Goal: Contribute content: Contribute content

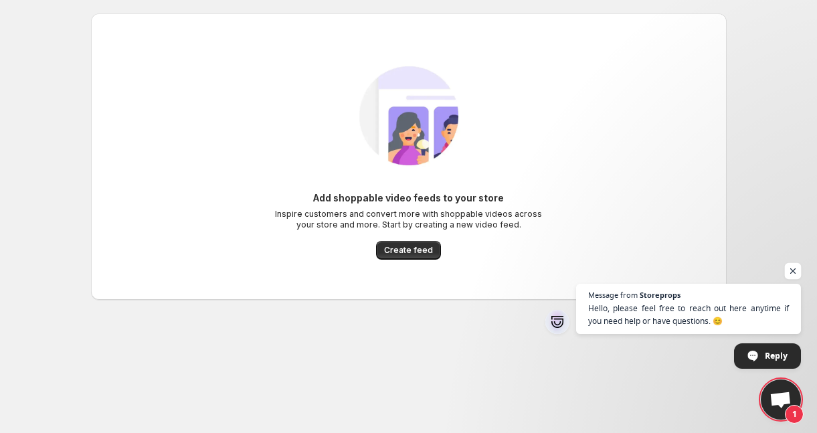
click at [796, 270] on span "Open chat" at bounding box center [793, 271] width 17 height 17
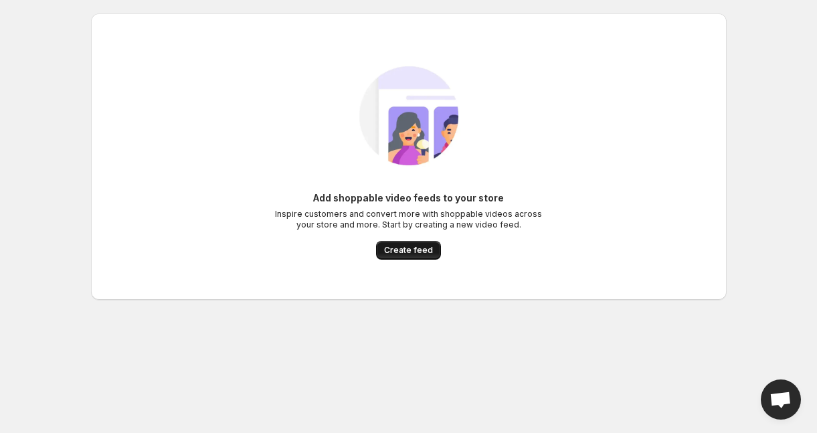
click at [400, 256] on button "Create feed" at bounding box center [408, 250] width 65 height 19
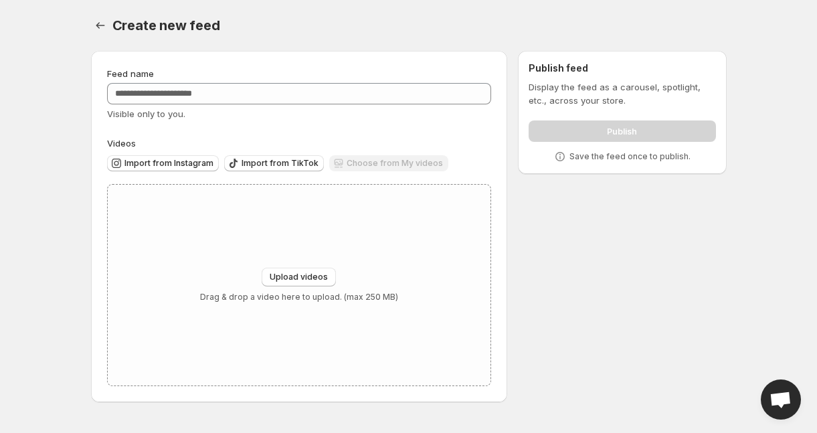
click at [386, 162] on div "Choose from My videos" at bounding box center [388, 164] width 119 height 18
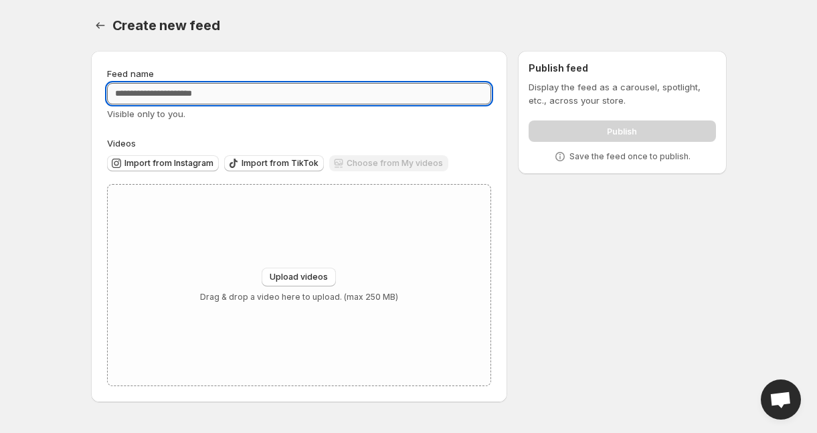
click at [182, 94] on input "Feed name" at bounding box center [299, 93] width 385 height 21
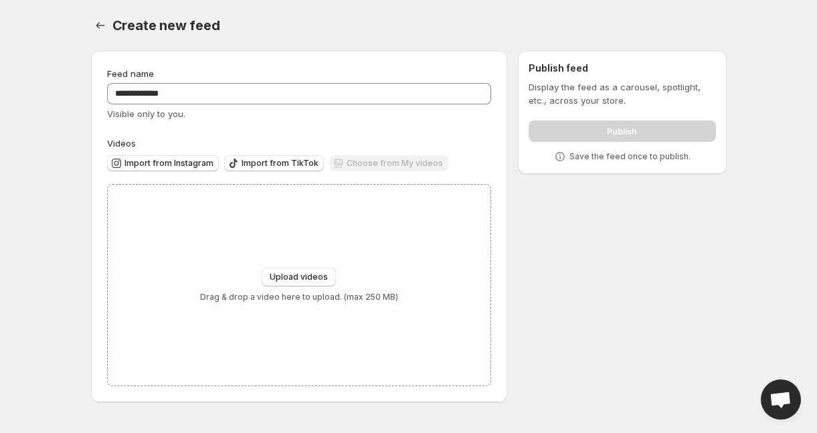
click at [242, 133] on div "**********" at bounding box center [299, 226] width 385 height 319
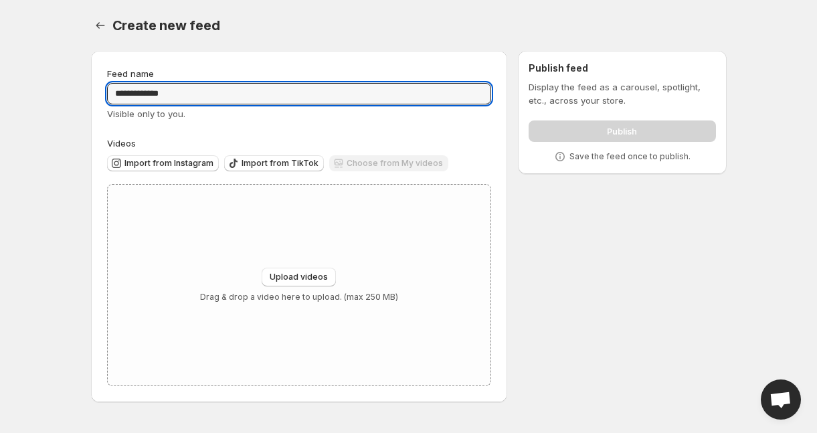
drag, startPoint x: 178, startPoint y: 95, endPoint x: 81, endPoint y: 95, distance: 97.1
click at [81, 95] on div "**********" at bounding box center [403, 229] width 647 height 378
type input "**********"
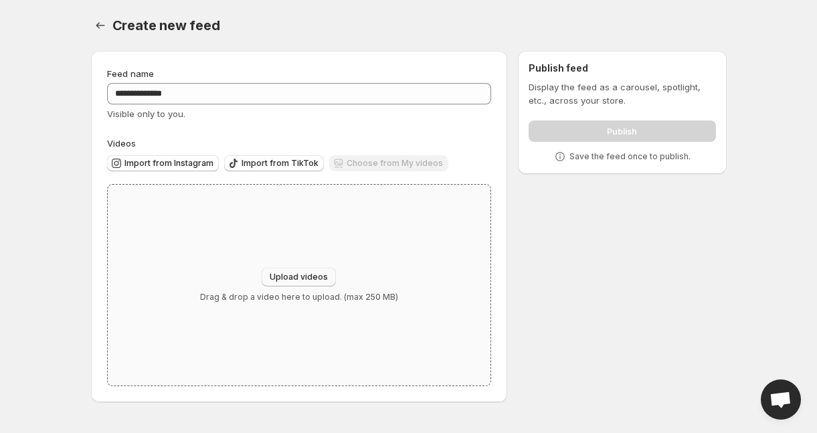
click at [288, 278] on span "Upload videos" at bounding box center [299, 277] width 58 height 11
type input "**********"
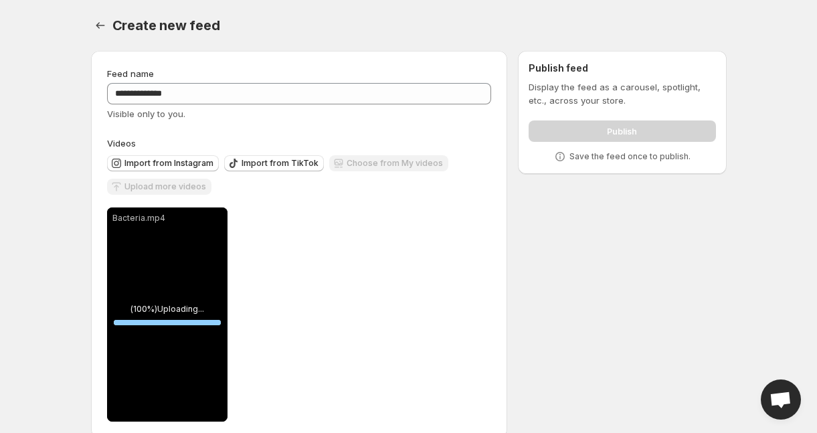
scroll to position [21, 0]
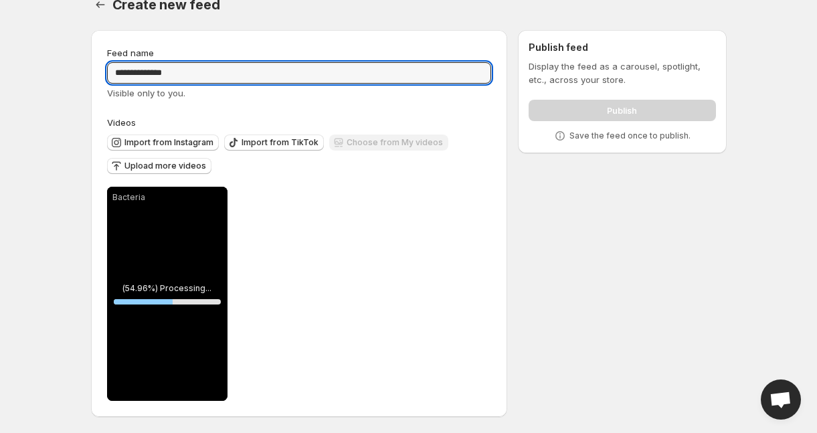
drag, startPoint x: 186, startPoint y: 72, endPoint x: 92, endPoint y: 69, distance: 93.8
click at [92, 70] on div "**********" at bounding box center [299, 223] width 417 height 387
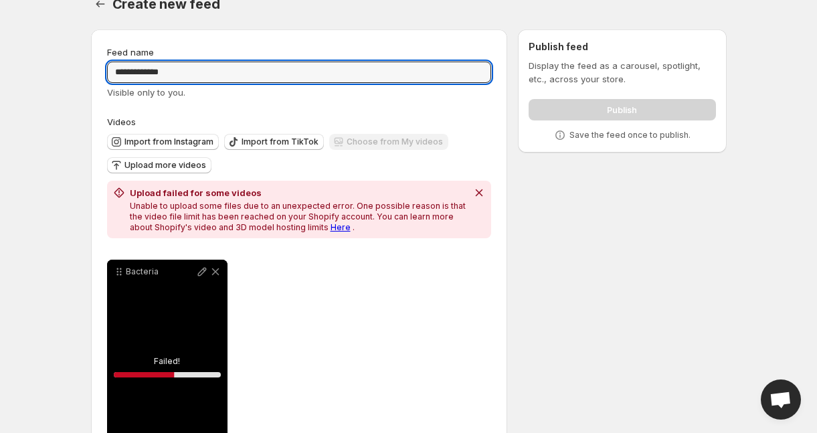
type input "**********"
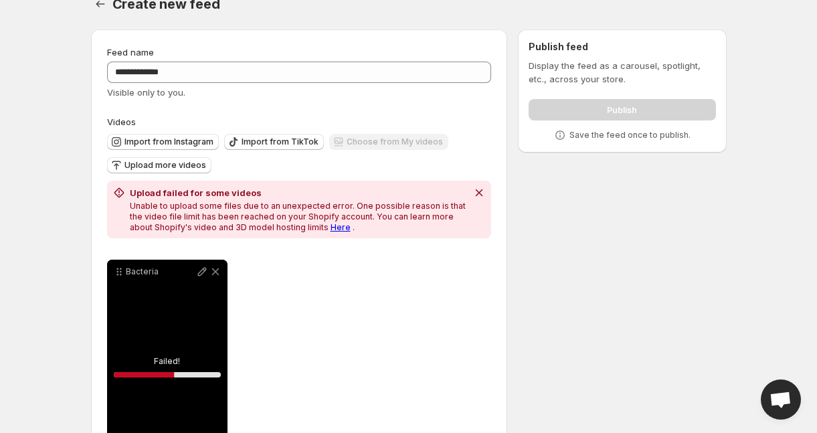
click at [274, 304] on div "Bacteria Failed! 56.433172324405355 % Save Cancel Video title ******** File ext…" at bounding box center [299, 367] width 385 height 214
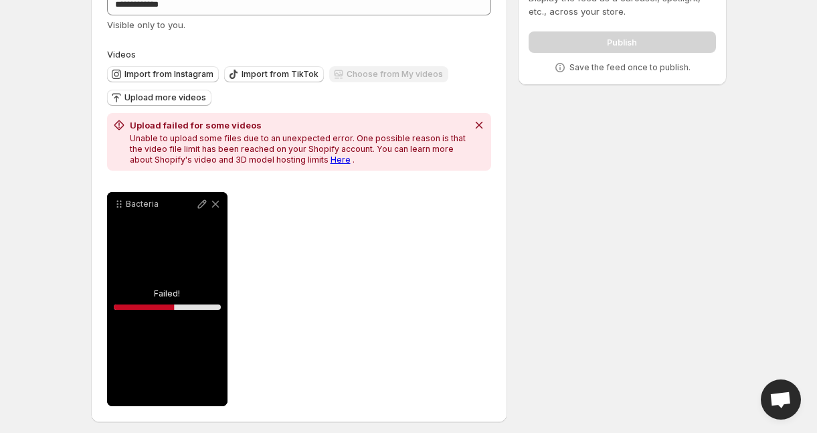
scroll to position [95, 0]
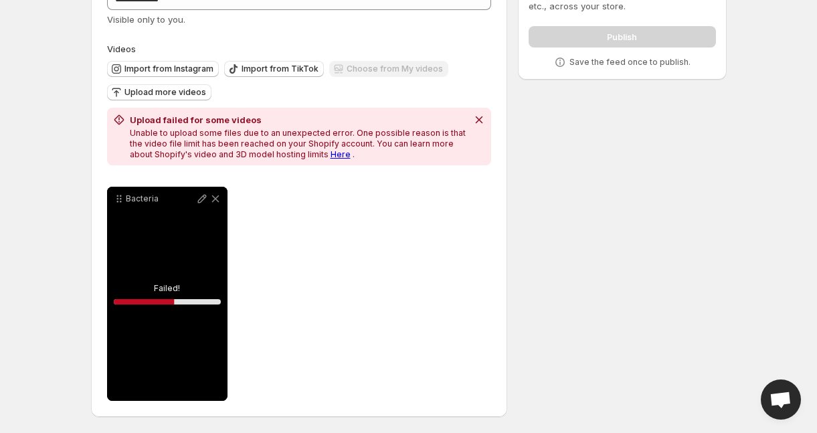
click at [331, 154] on link "Here" at bounding box center [341, 154] width 20 height 10
click at [163, 293] on div "Bacteria" at bounding box center [167, 294] width 120 height 214
click at [169, 274] on div "Bacteria" at bounding box center [167, 294] width 120 height 214
click at [219, 195] on icon at bounding box center [215, 198] width 13 height 13
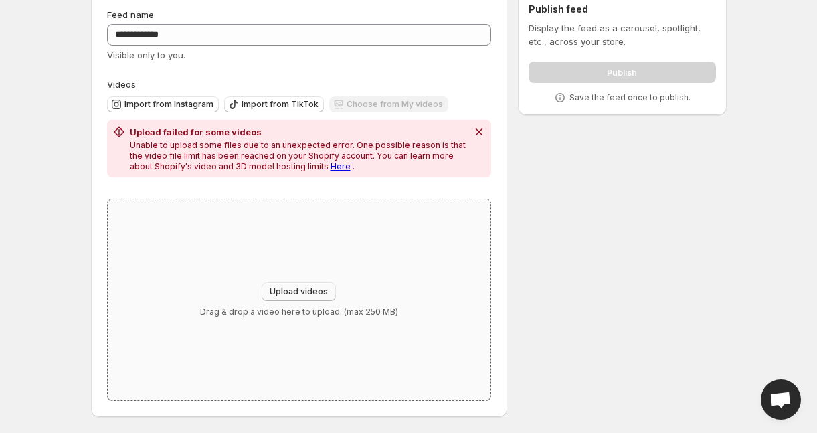
click at [295, 291] on span "Upload videos" at bounding box center [299, 292] width 58 height 11
click at [481, 133] on icon "Dismiss notification" at bounding box center [479, 132] width 7 height 7
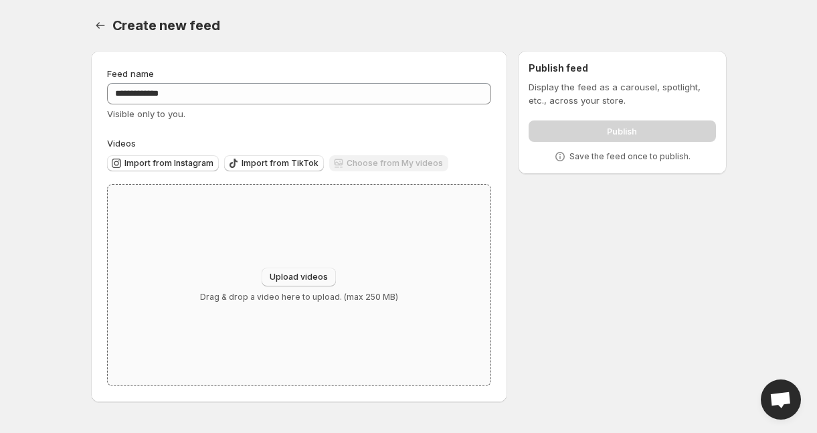
click at [288, 274] on span "Upload videos" at bounding box center [299, 277] width 58 height 11
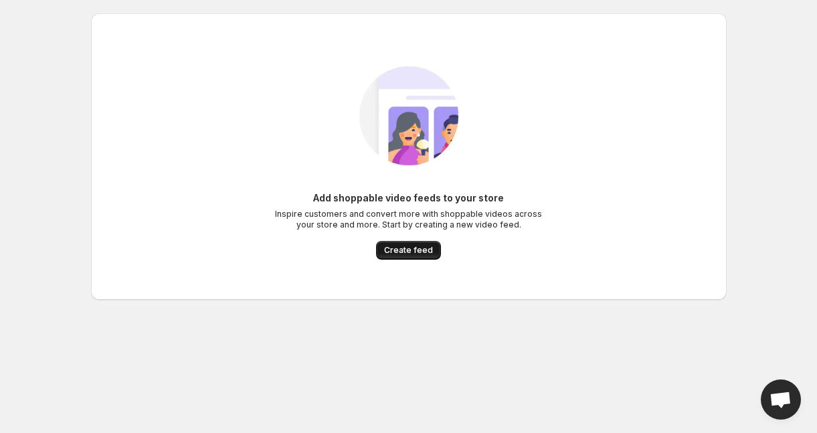
click at [410, 248] on span "Create feed" at bounding box center [408, 250] width 49 height 11
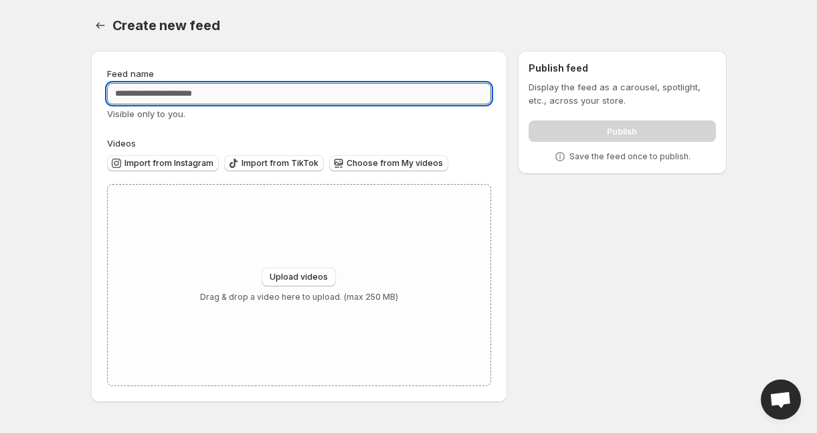
click at [185, 102] on input "Feed name" at bounding box center [299, 93] width 385 height 21
type input "**********"
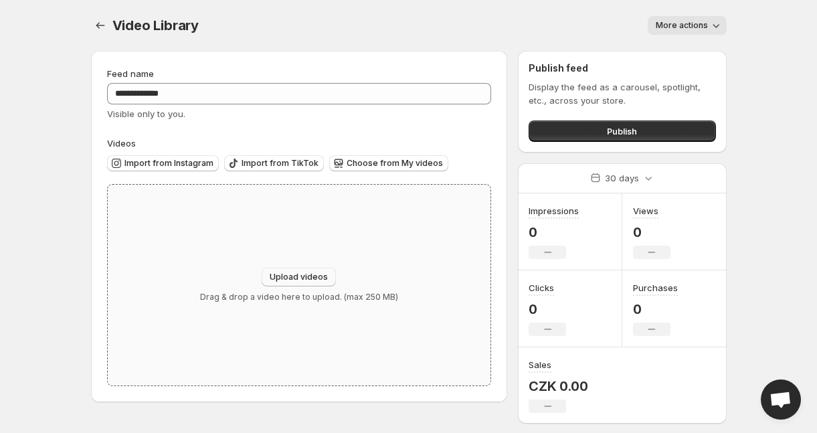
click at [325, 276] on span "Upload videos" at bounding box center [299, 277] width 58 height 11
type input "**********"
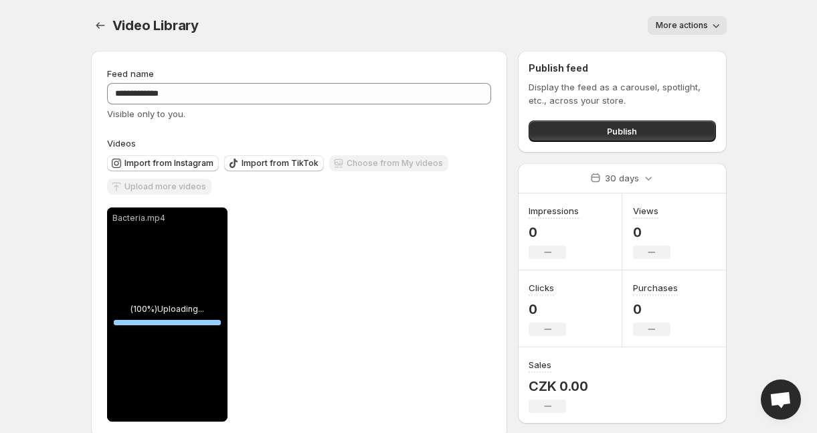
scroll to position [21, 0]
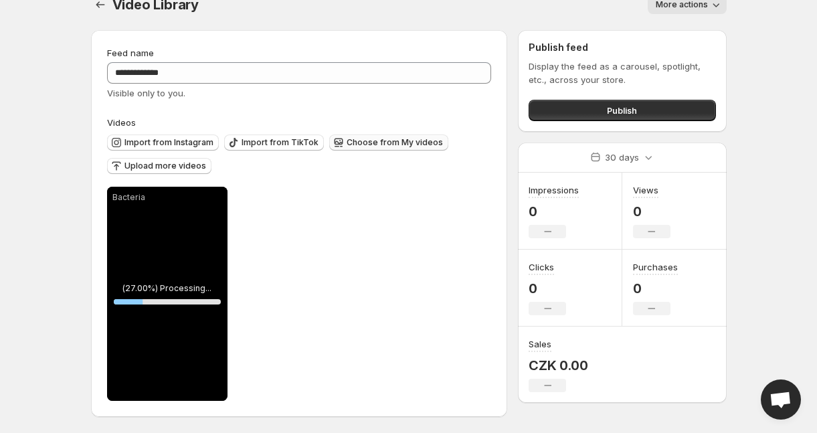
click at [383, 143] on span "Choose from My videos" at bounding box center [395, 142] width 96 height 11
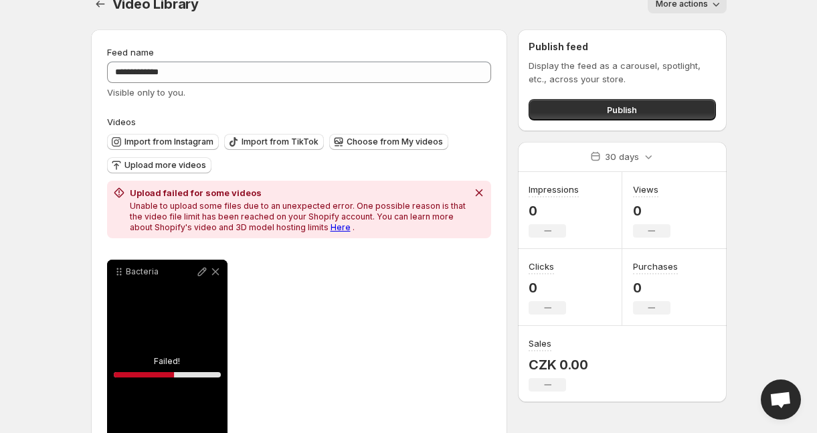
scroll to position [95, 0]
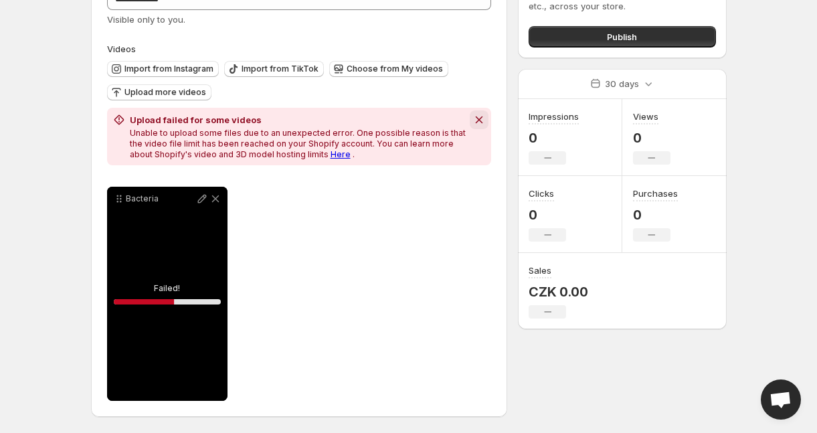
click at [477, 122] on icon "Dismiss notification" at bounding box center [479, 119] width 13 height 13
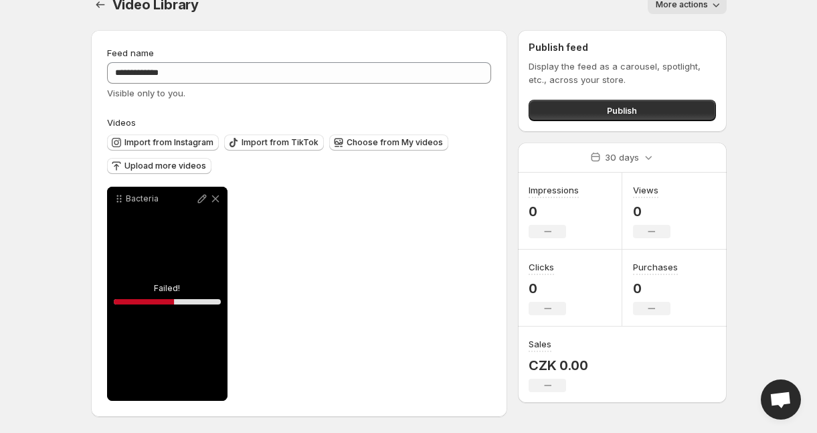
scroll to position [21, 0]
click at [216, 197] on icon at bounding box center [215, 198] width 7 height 7
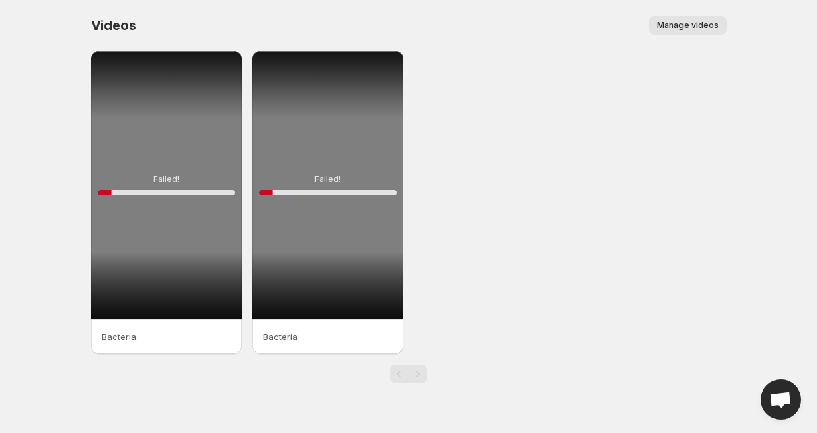
click at [667, 25] on span "Manage videos" at bounding box center [688, 25] width 62 height 11
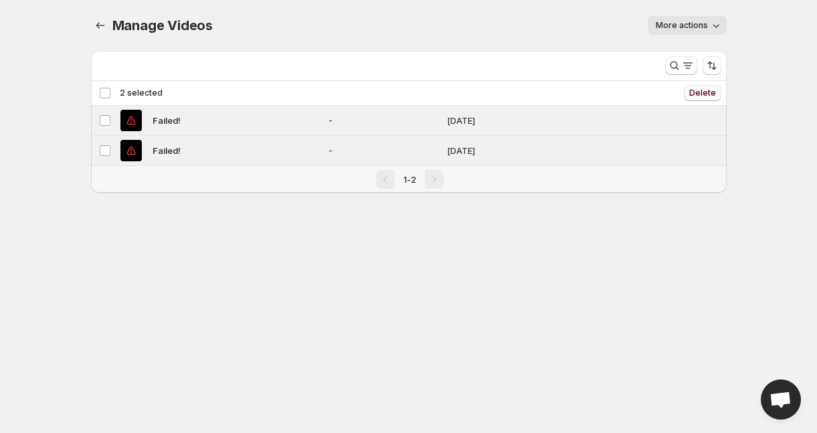
click at [696, 90] on span "Delete" at bounding box center [702, 93] width 27 height 11
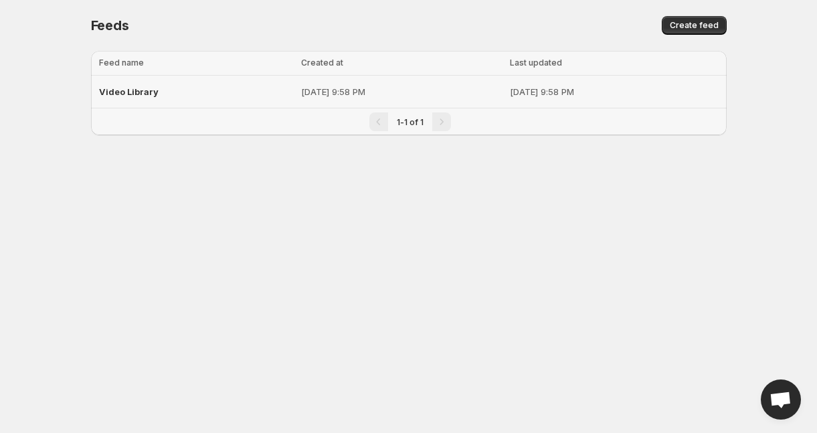
click at [510, 90] on p "Aug 12, 2025, 9:58 PM" at bounding box center [614, 91] width 208 height 13
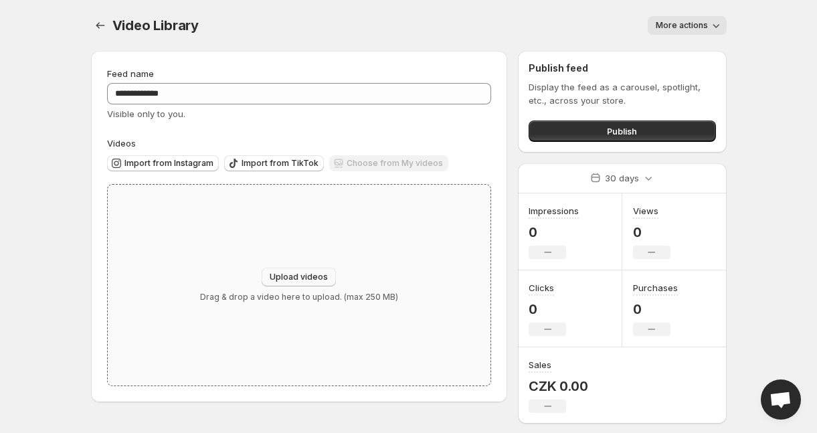
click at [288, 274] on span "Upload videos" at bounding box center [299, 277] width 58 height 11
type input "**********"
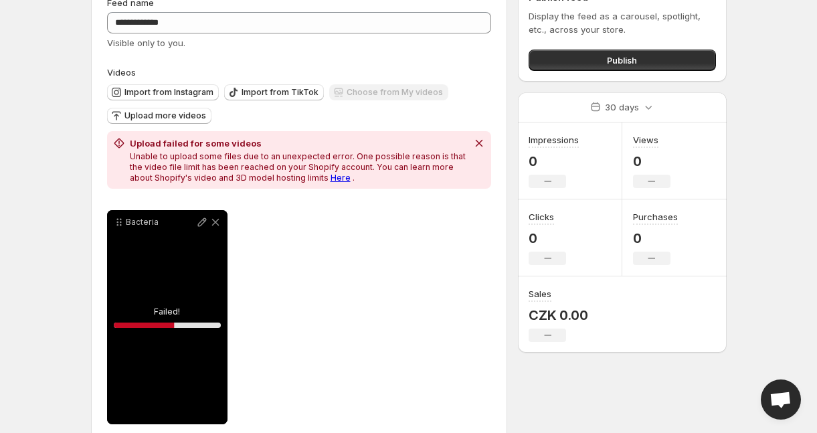
scroll to position [95, 0]
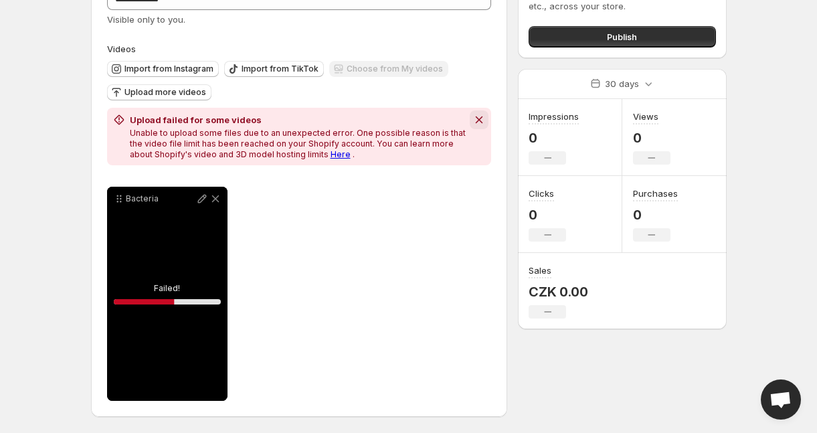
click at [483, 116] on icon "Dismiss notification" at bounding box center [479, 119] width 13 height 13
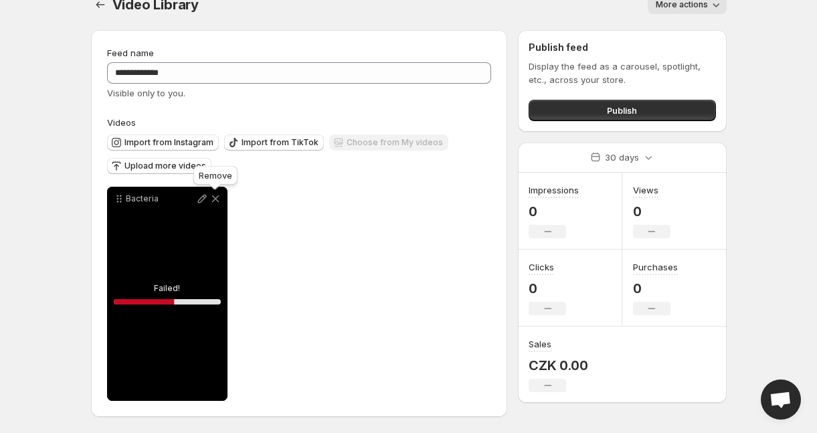
click at [219, 197] on icon at bounding box center [215, 198] width 13 height 13
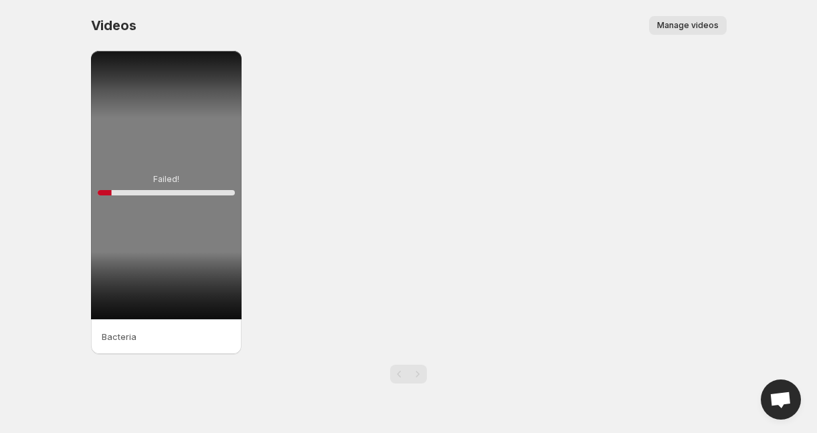
click at [701, 19] on button "Manage videos" at bounding box center [688, 25] width 78 height 19
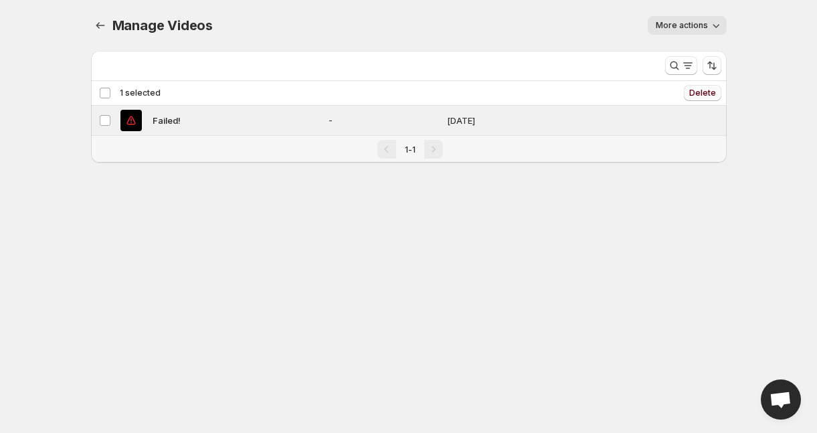
click at [700, 91] on span "Delete" at bounding box center [702, 93] width 27 height 11
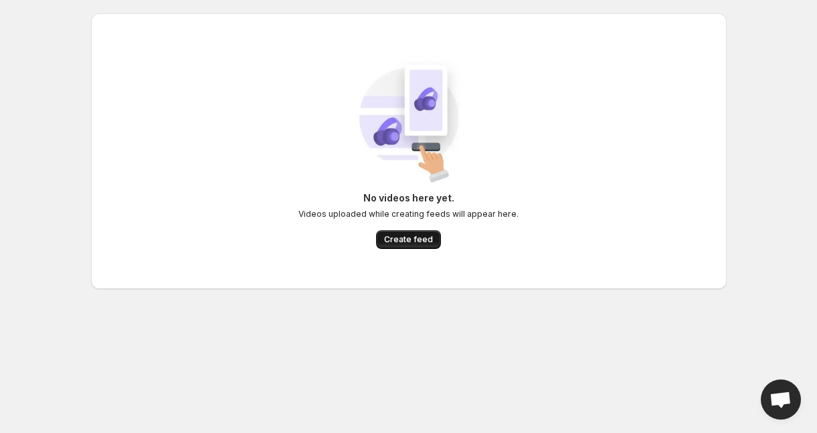
click at [408, 242] on span "Create feed" at bounding box center [408, 239] width 49 height 11
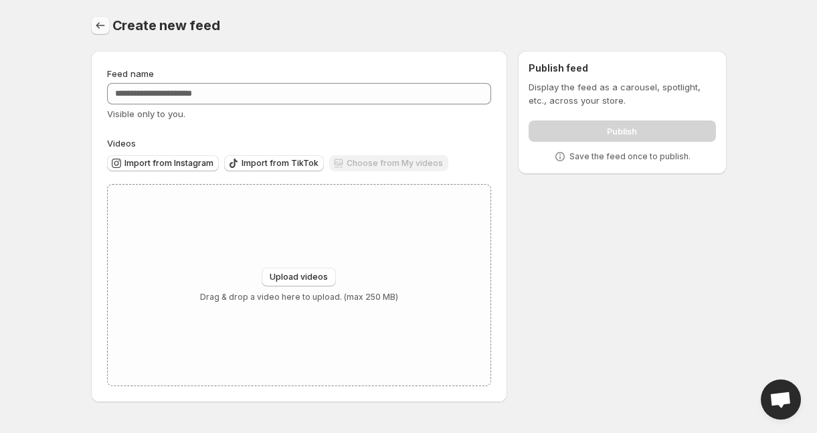
click at [100, 27] on icon "Settings" at bounding box center [100, 25] width 13 height 13
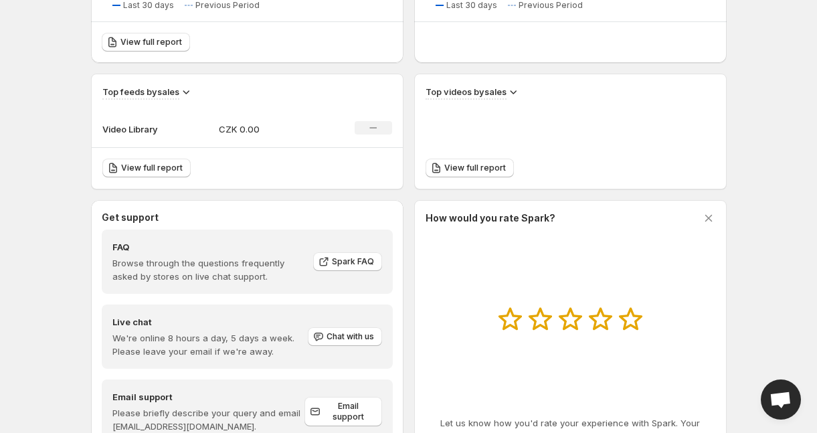
scroll to position [453, 0]
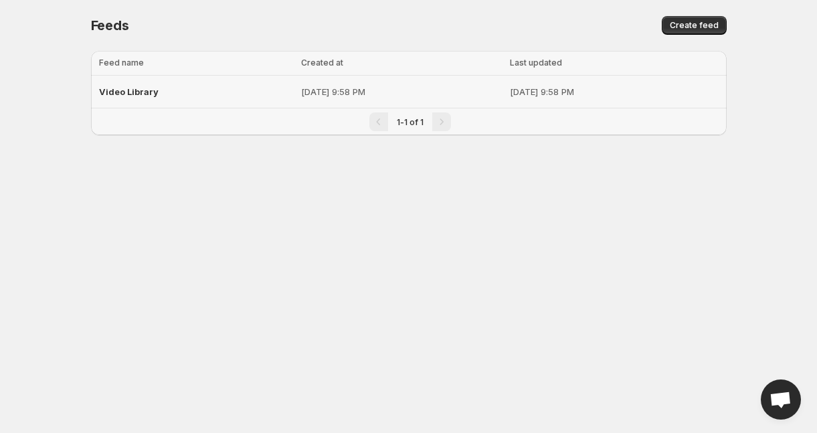
click at [301, 97] on p "Aug 12, 2025, 9:58 PM" at bounding box center [401, 91] width 201 height 13
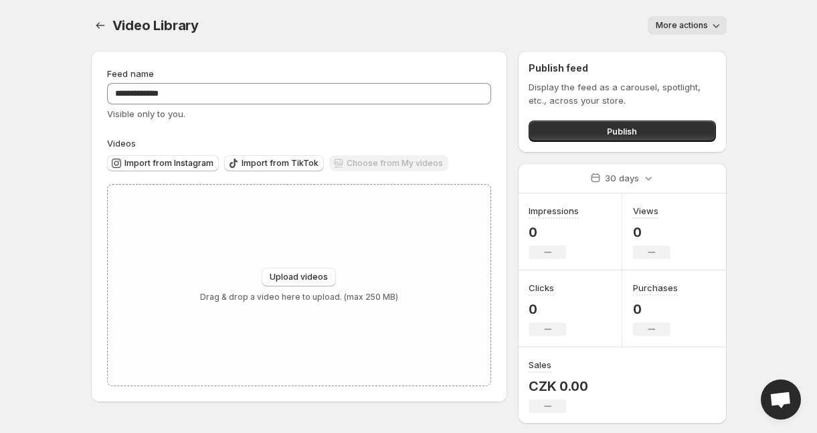
click at [687, 25] on span "More actions" at bounding box center [682, 25] width 52 height 11
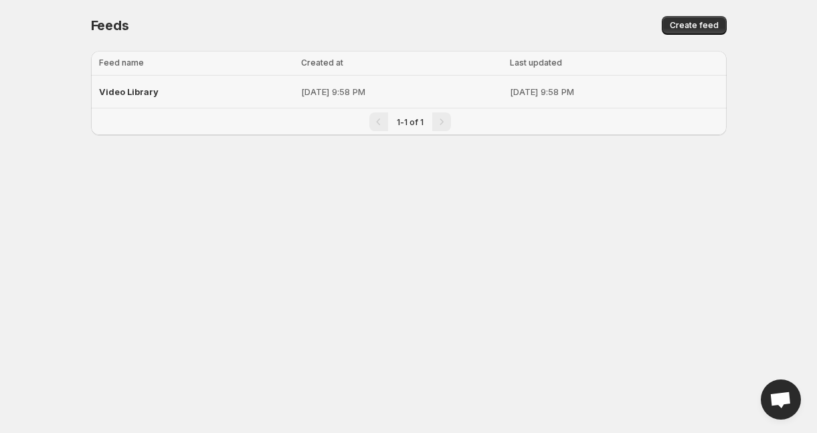
click at [301, 96] on p "Aug 12, 2025, 9:58 PM" at bounding box center [401, 91] width 201 height 13
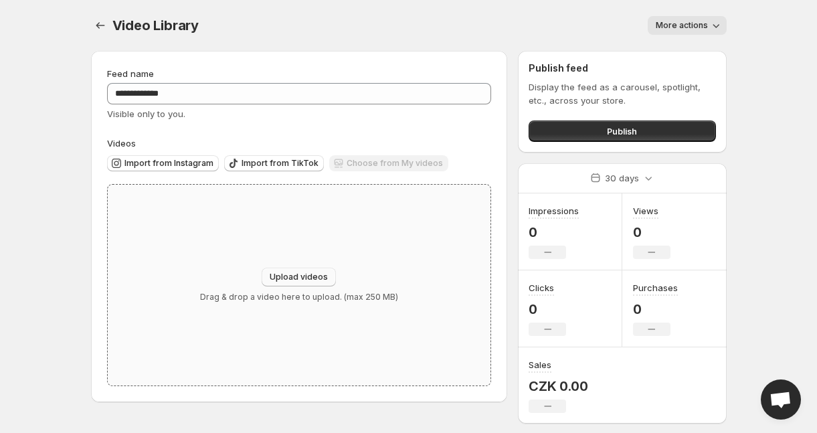
click at [312, 273] on span "Upload videos" at bounding box center [299, 277] width 58 height 11
type input "**********"
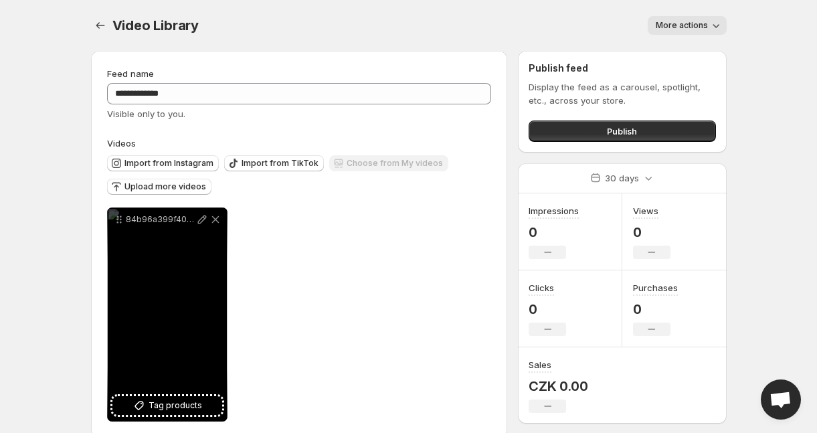
scroll to position [21, 0]
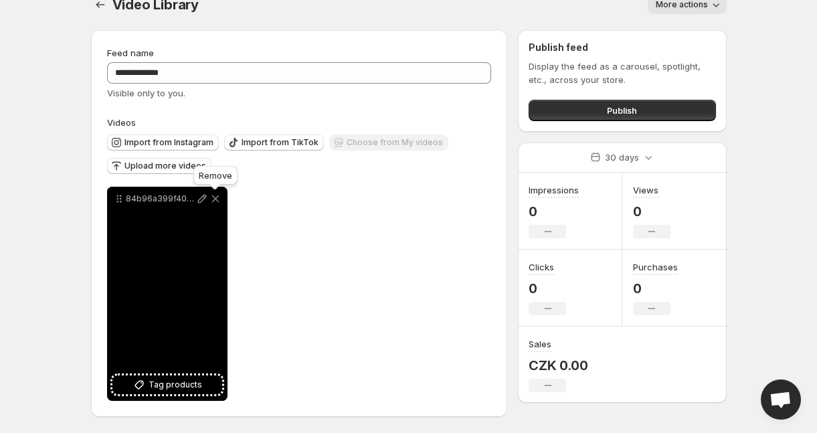
click at [218, 200] on icon at bounding box center [215, 198] width 13 height 13
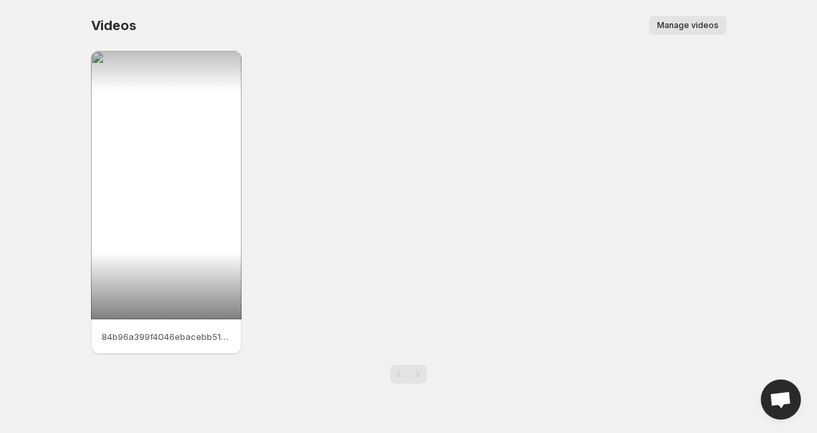
click at [703, 33] on button "Manage videos" at bounding box center [688, 25] width 78 height 19
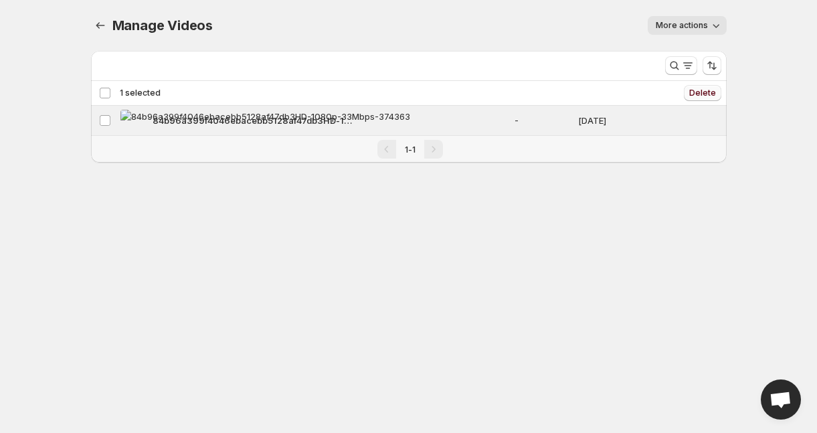
click at [703, 93] on span "Delete" at bounding box center [702, 93] width 27 height 11
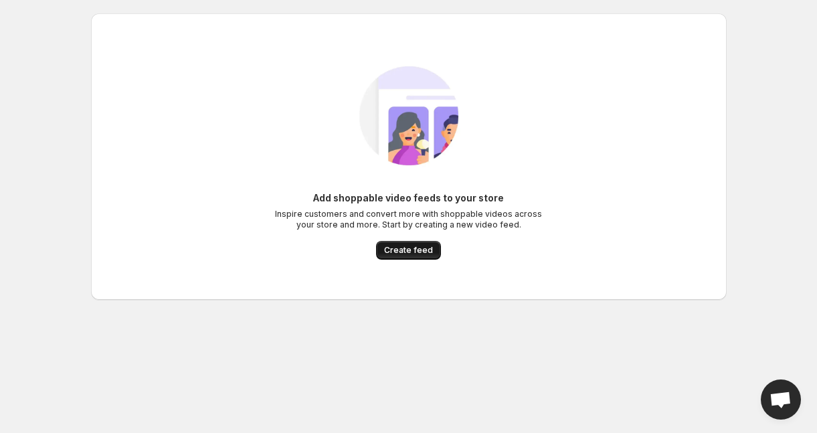
click at [418, 252] on span "Create feed" at bounding box center [408, 250] width 49 height 11
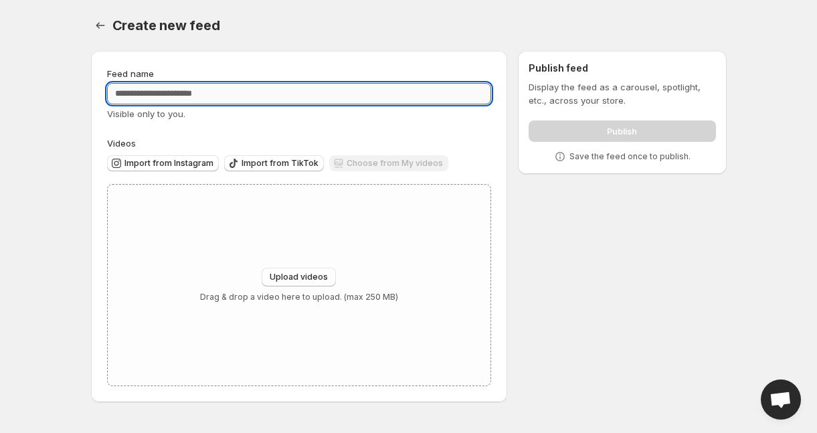
click at [172, 100] on input "Feed name" at bounding box center [299, 93] width 385 height 21
type input "**********"
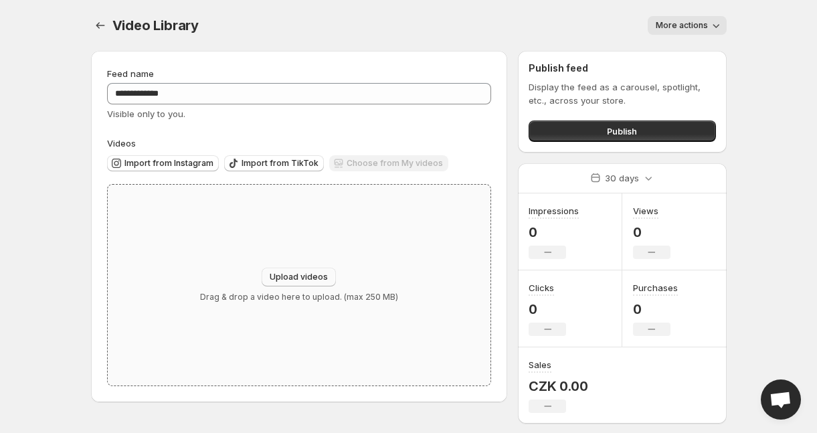
click at [305, 274] on span "Upload videos" at bounding box center [299, 277] width 58 height 11
type input "**********"
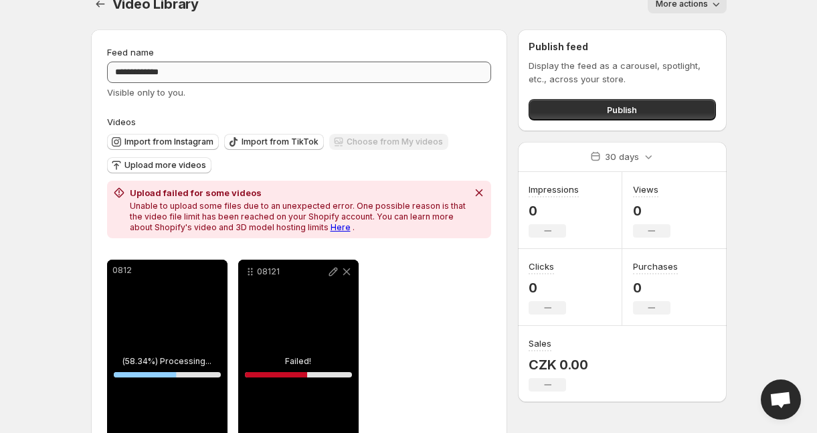
scroll to position [95, 0]
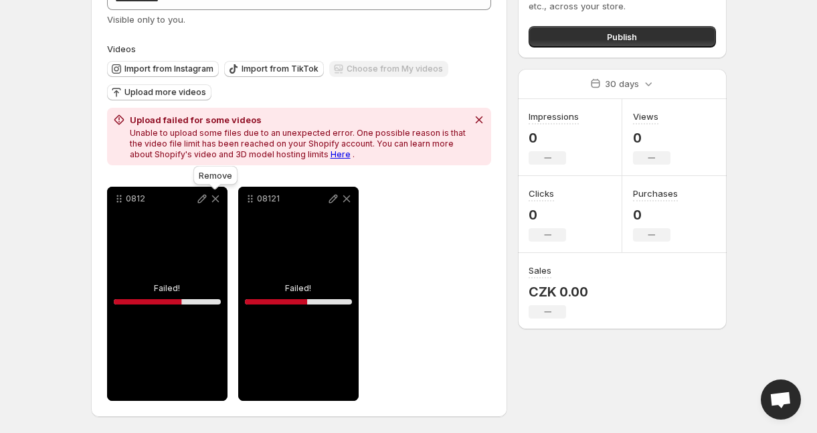
click at [218, 199] on icon at bounding box center [215, 198] width 13 height 13
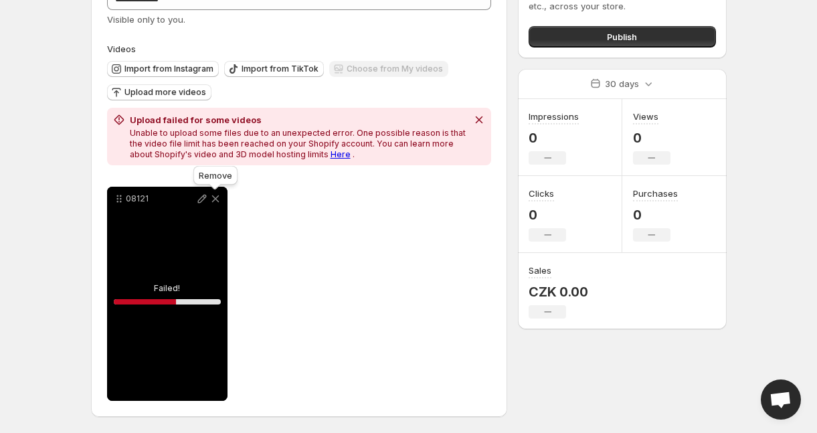
click at [218, 199] on icon at bounding box center [215, 198] width 13 height 13
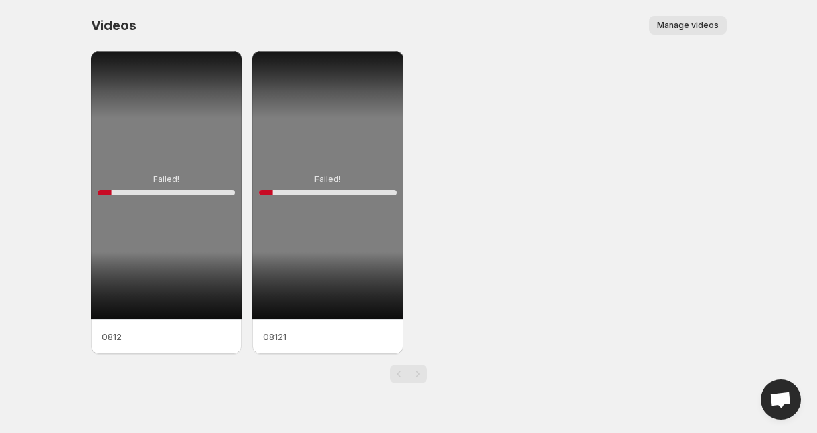
click at [711, 23] on span "Manage videos" at bounding box center [688, 25] width 62 height 11
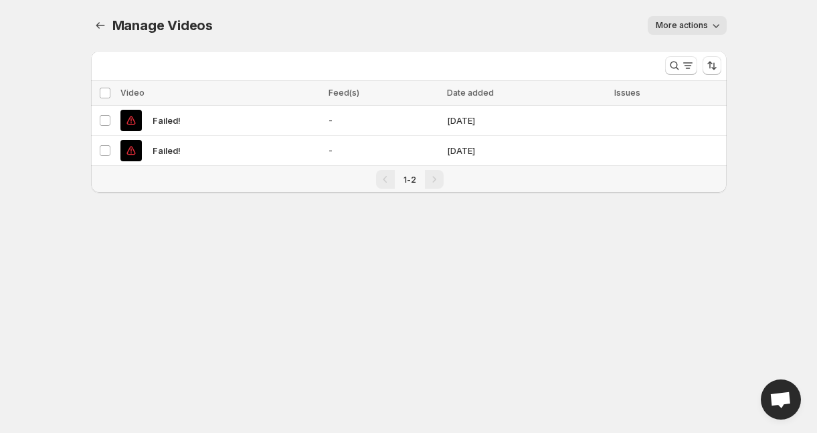
click at [110, 78] on div "More views" at bounding box center [373, 65] width 564 height 29
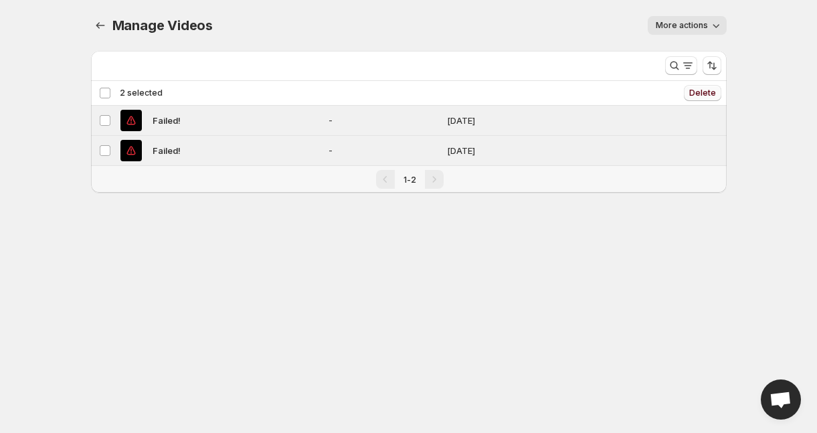
click at [696, 88] on span "Delete" at bounding box center [702, 93] width 27 height 11
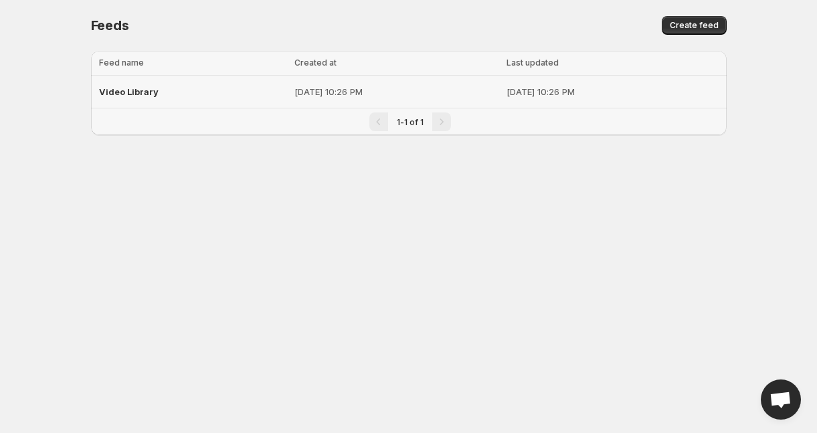
click at [295, 94] on p "[DATE] 10:26 PM" at bounding box center [397, 91] width 205 height 13
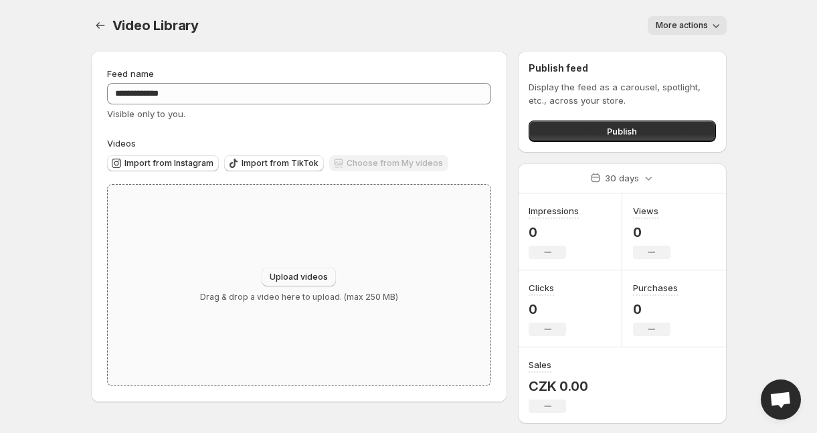
click at [299, 276] on span "Upload videos" at bounding box center [299, 277] width 58 height 11
type input "**********"
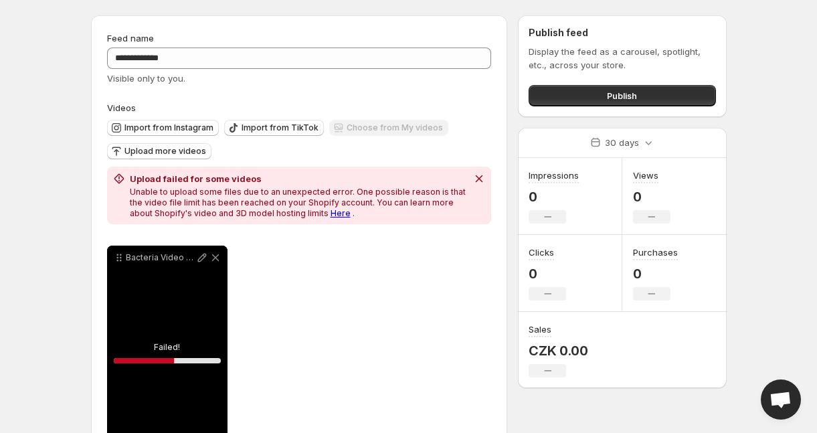
scroll to position [45, 0]
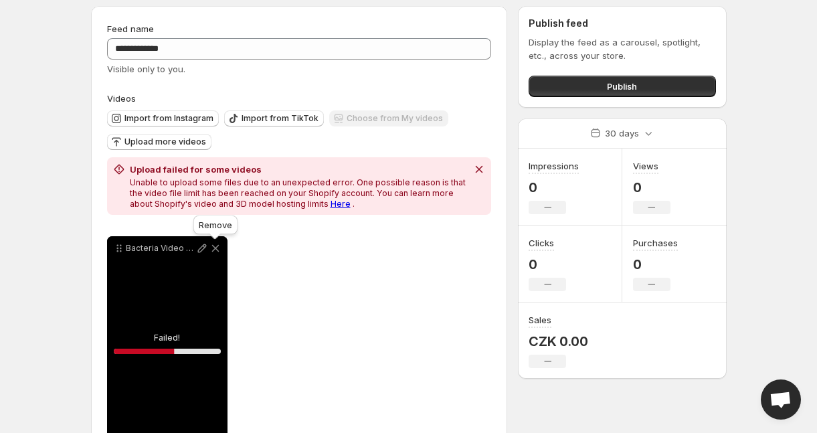
click at [213, 250] on icon at bounding box center [215, 248] width 7 height 7
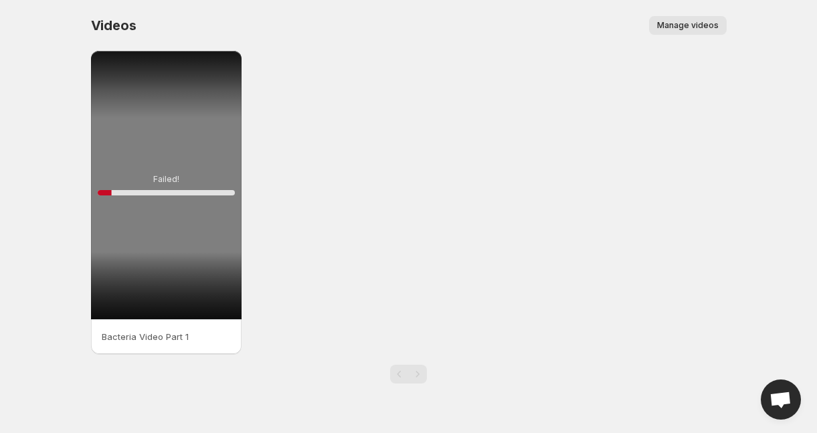
click at [681, 18] on button "Manage videos" at bounding box center [688, 25] width 78 height 19
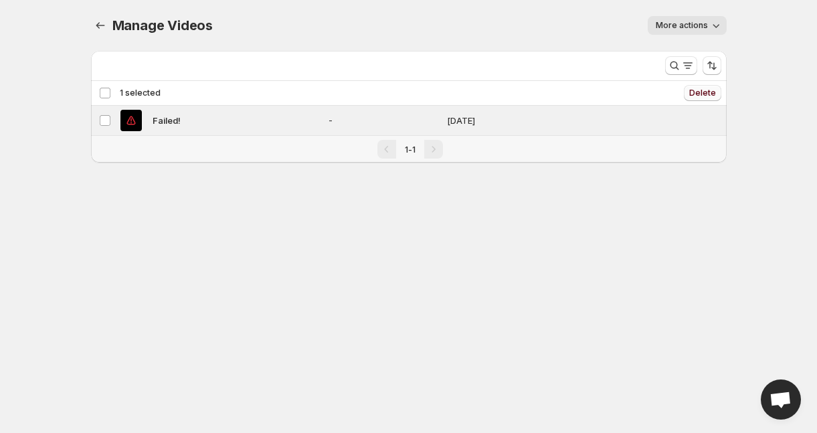
click at [700, 87] on button "Delete" at bounding box center [702, 93] width 37 height 16
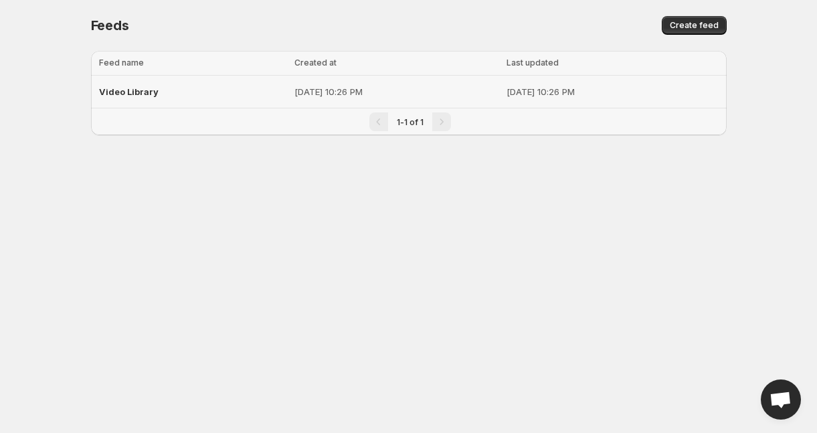
click at [365, 90] on p "[DATE] 10:26 PM" at bounding box center [397, 91] width 205 height 13
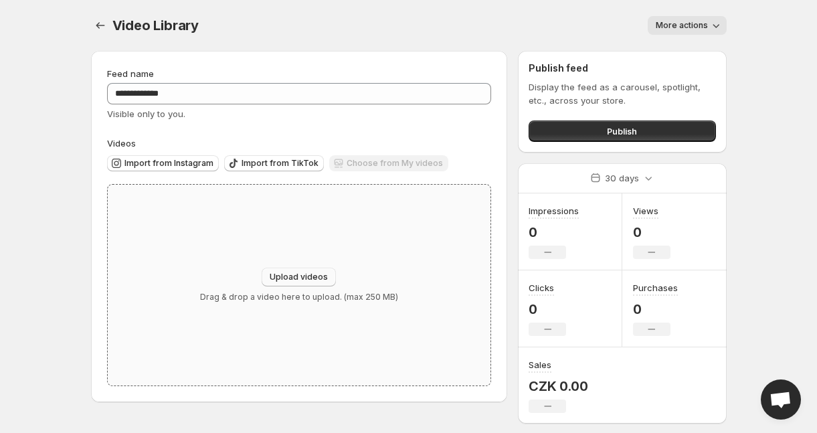
click at [299, 274] on span "Upload videos" at bounding box center [299, 277] width 58 height 11
type input "**********"
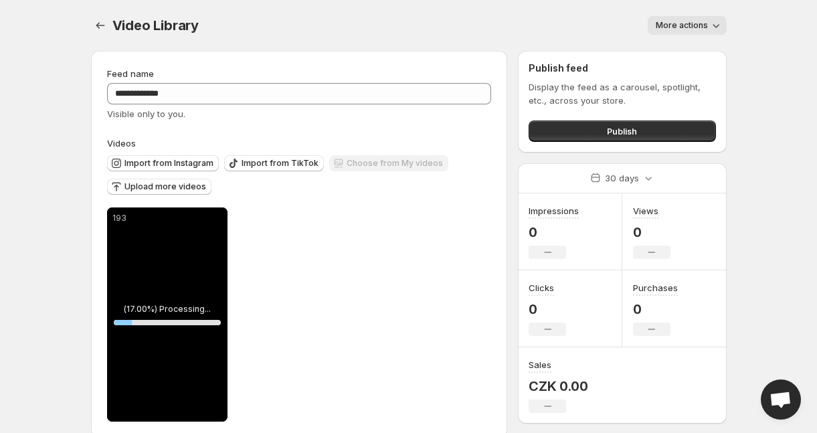
scroll to position [21, 0]
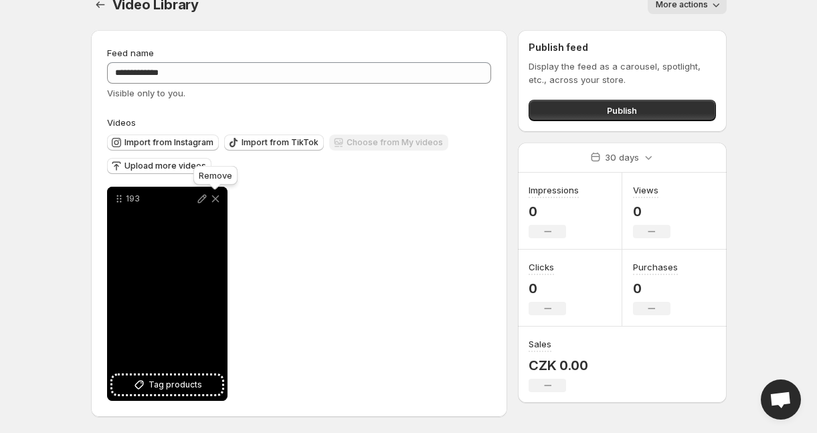
click at [214, 195] on icon at bounding box center [215, 198] width 13 height 13
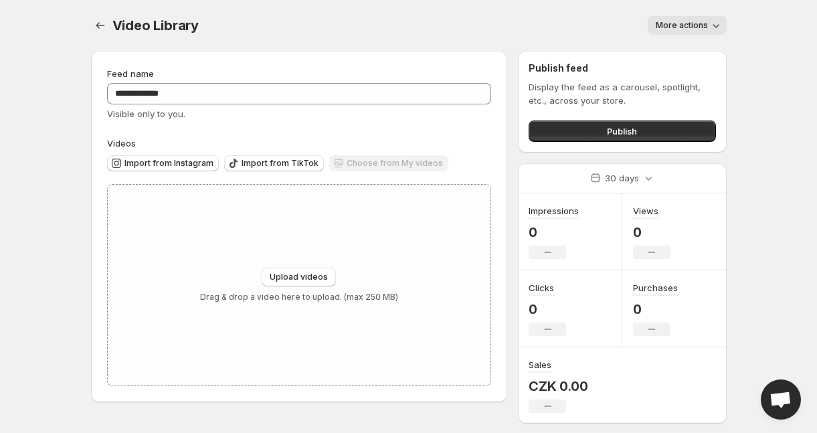
scroll to position [0, 0]
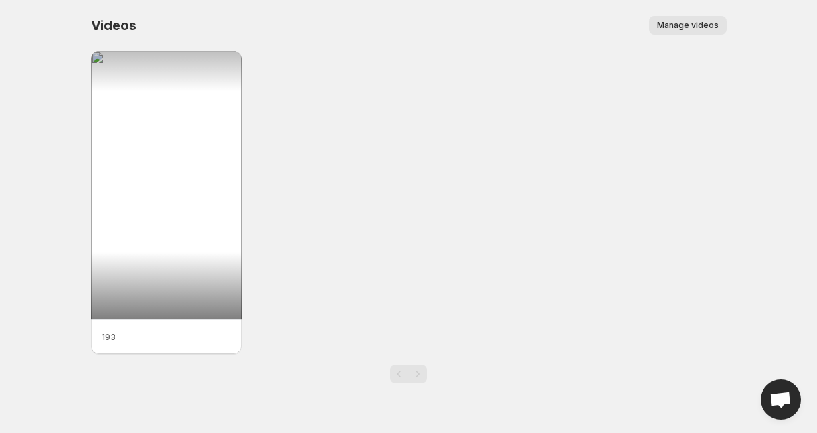
click at [700, 22] on span "Manage videos" at bounding box center [688, 25] width 62 height 11
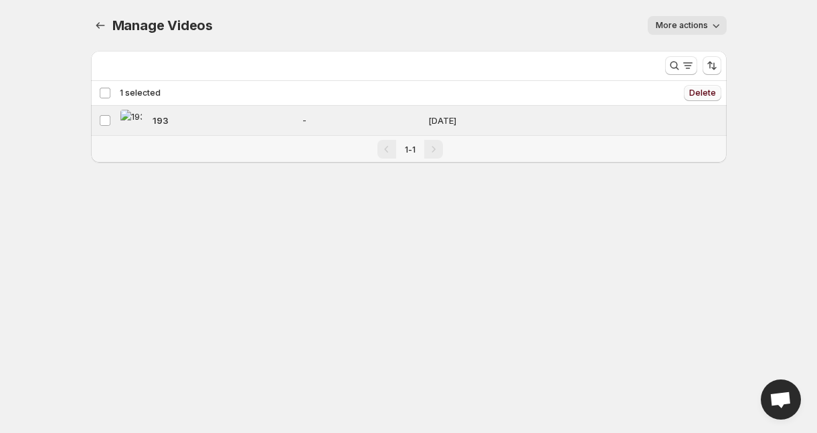
click at [703, 88] on span "Delete" at bounding box center [702, 93] width 27 height 11
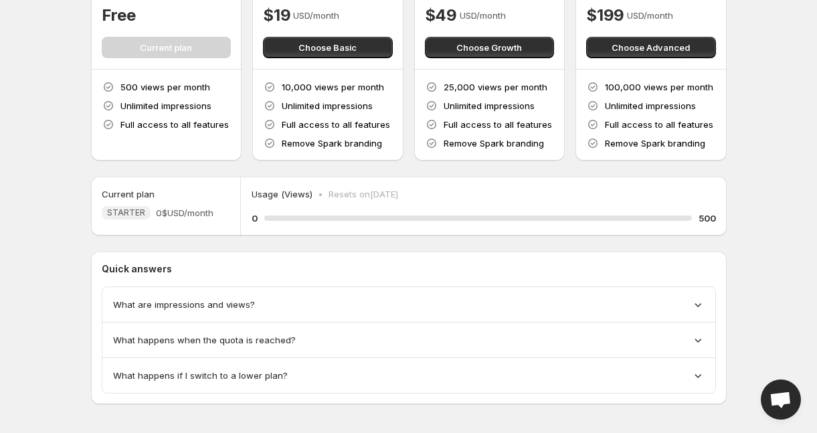
scroll to position [130, 0]
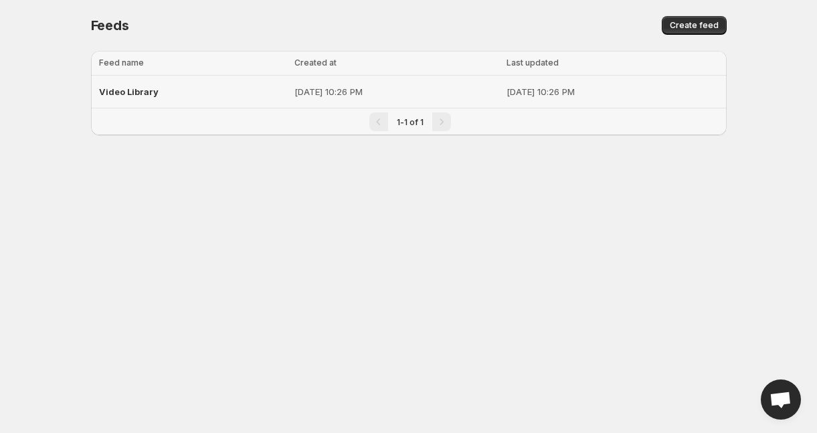
click at [215, 96] on div "Video Library" at bounding box center [192, 92] width 187 height 24
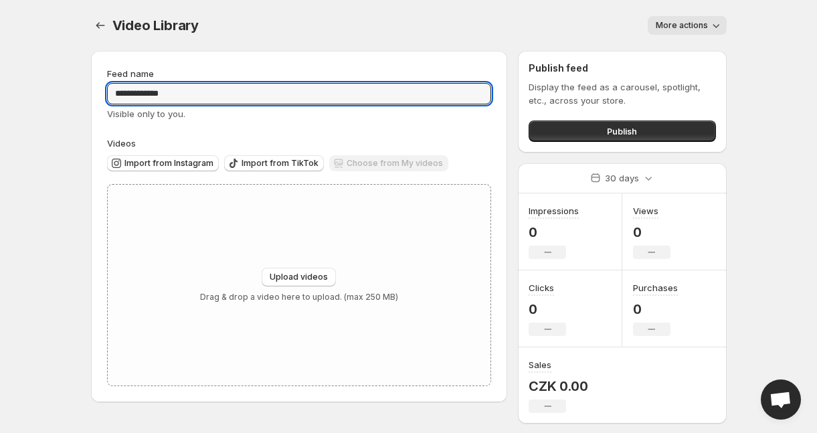
drag, startPoint x: 195, startPoint y: 91, endPoint x: 62, endPoint y: 91, distance: 132.5
click at [62, 91] on body "**********" at bounding box center [408, 216] width 817 height 433
type input "*"
type input "**********"
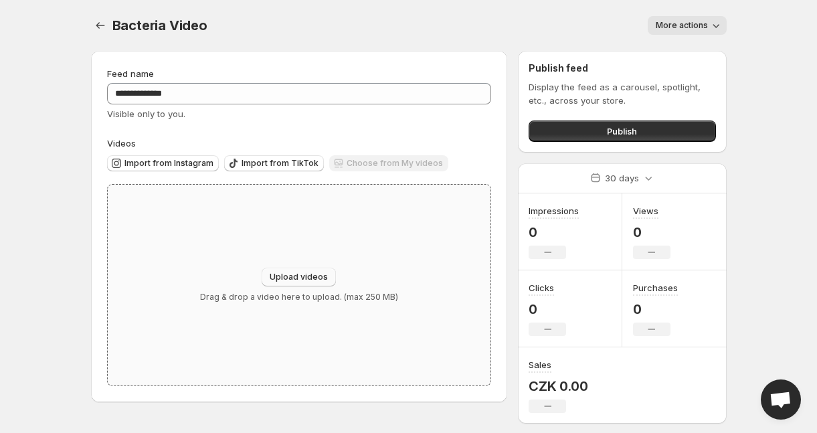
click at [310, 277] on span "Upload videos" at bounding box center [299, 277] width 58 height 11
type input "**********"
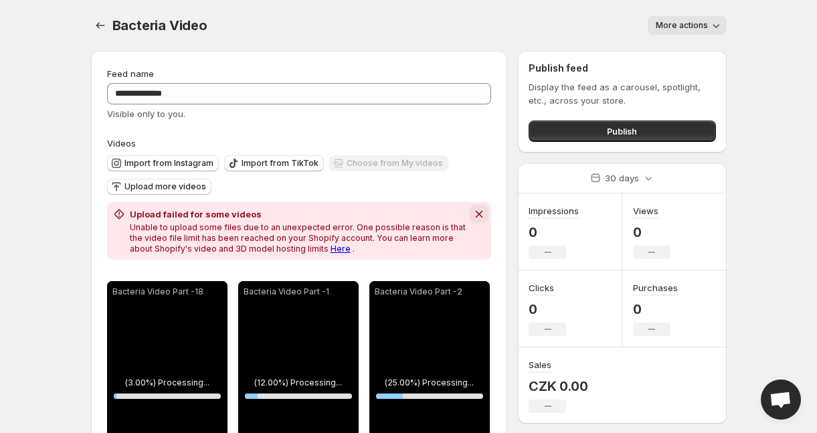
click at [473, 216] on icon "Dismiss notification" at bounding box center [479, 214] width 13 height 13
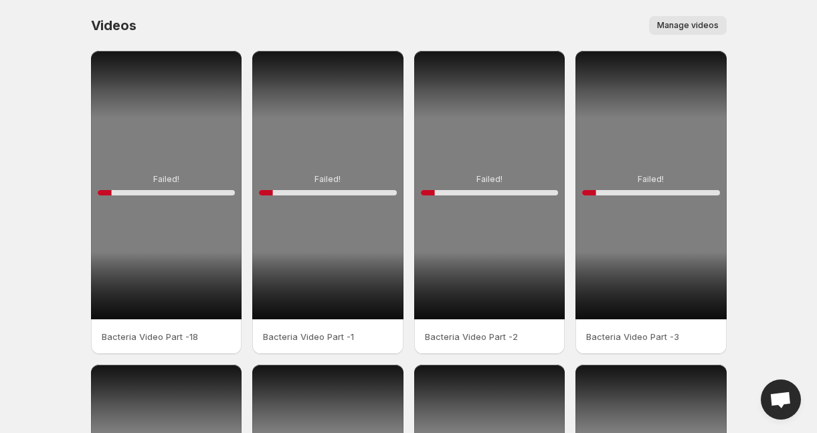
click at [704, 25] on span "Manage videos" at bounding box center [688, 25] width 62 height 11
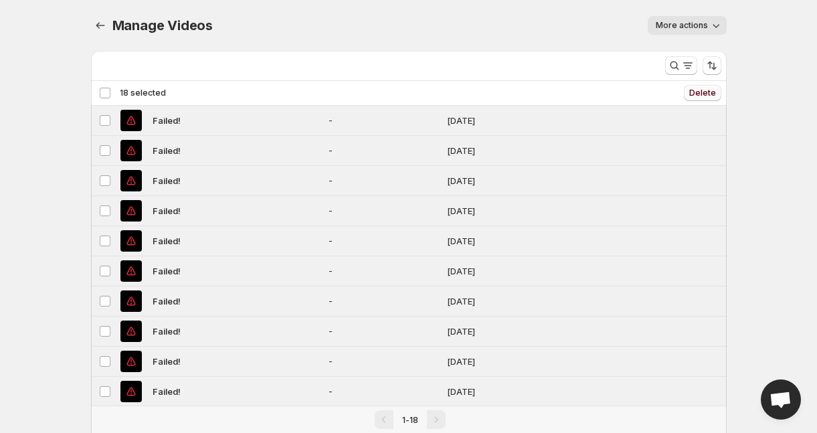
click at [705, 92] on span "Delete" at bounding box center [702, 93] width 27 height 11
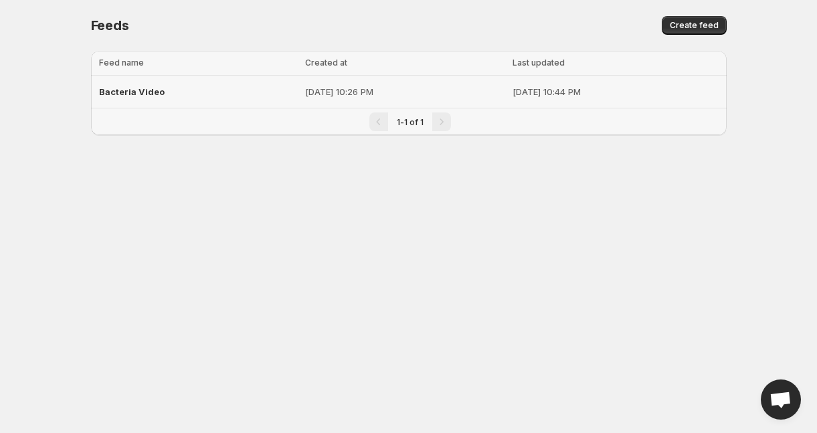
click at [406, 97] on p "[DATE] 10:26 PM" at bounding box center [404, 91] width 199 height 13
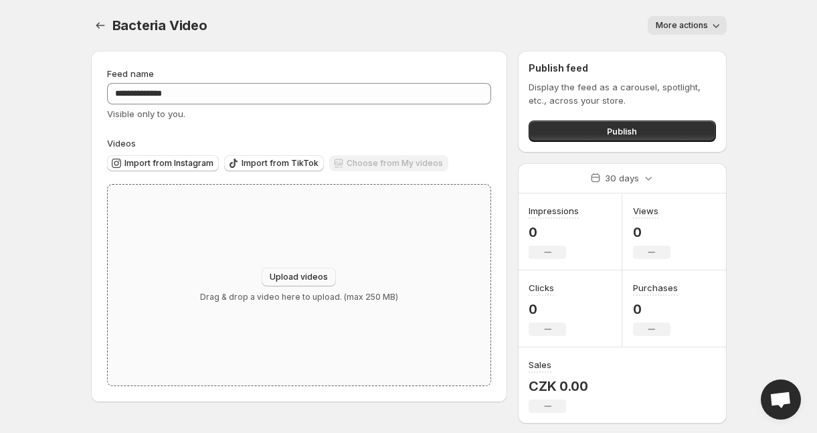
click at [290, 279] on span "Upload videos" at bounding box center [299, 277] width 58 height 11
type input "**********"
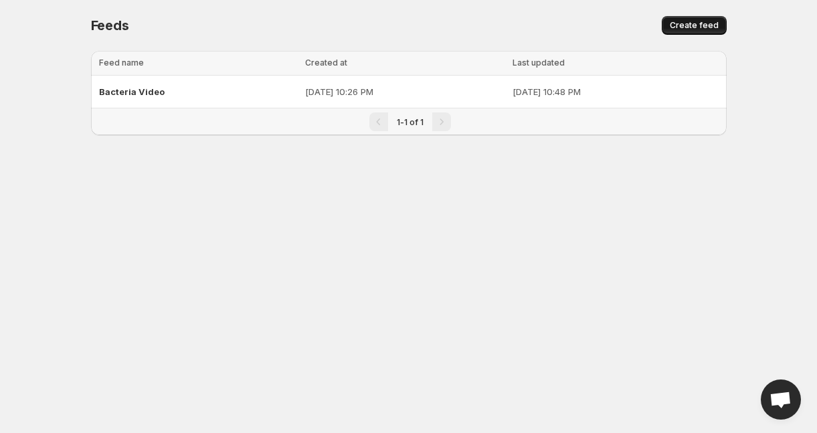
click at [689, 29] on span "Create feed" at bounding box center [694, 25] width 49 height 11
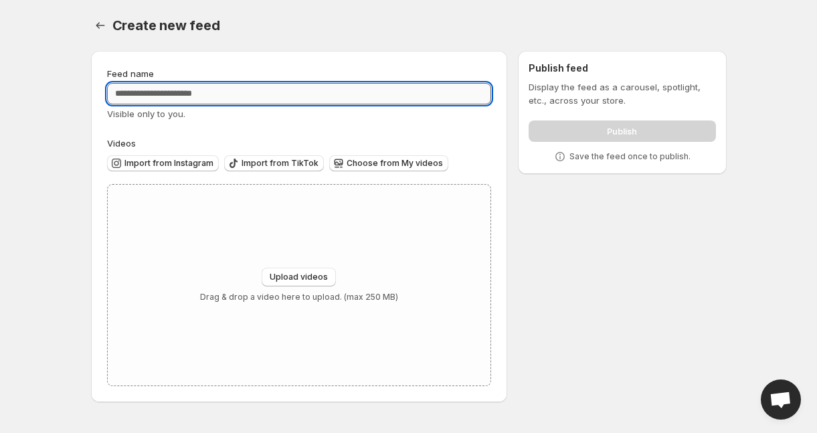
click at [230, 96] on input "Feed name" at bounding box center [299, 93] width 385 height 21
type input "**********"
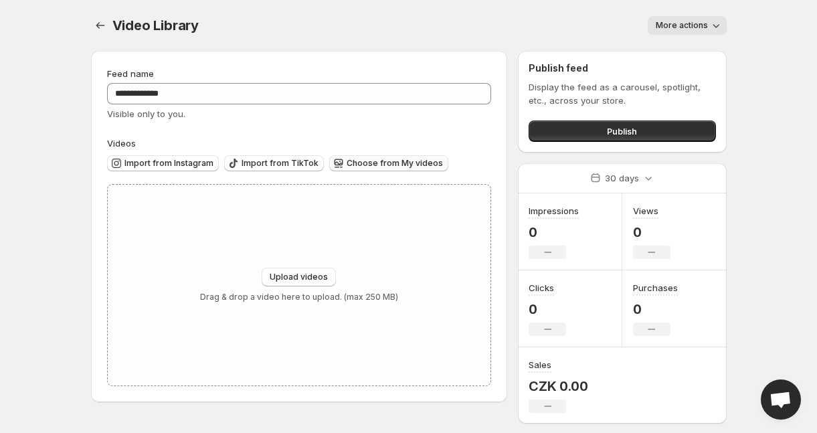
click at [402, 165] on span "Choose from My videos" at bounding box center [395, 163] width 96 height 11
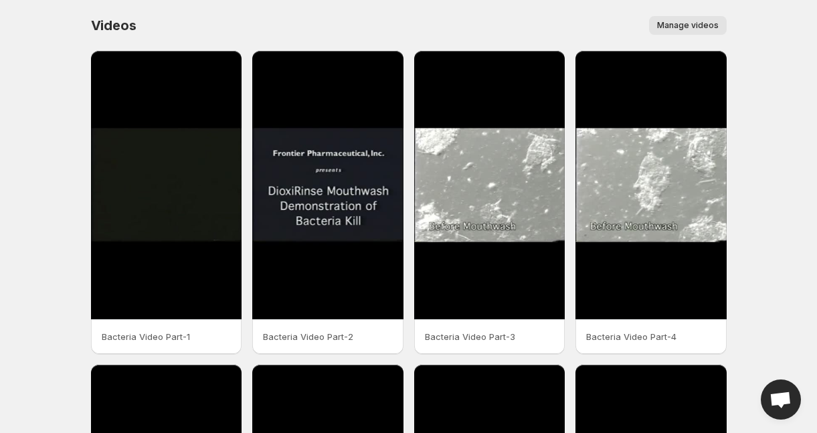
click at [693, 30] on span "Manage videos" at bounding box center [688, 25] width 62 height 11
